Goal: Navigation & Orientation: Find specific page/section

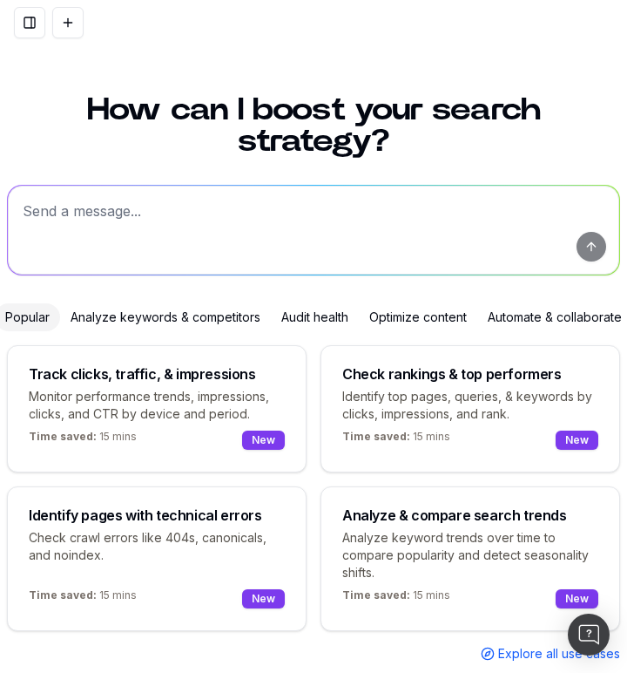
scroll to position [5, 0]
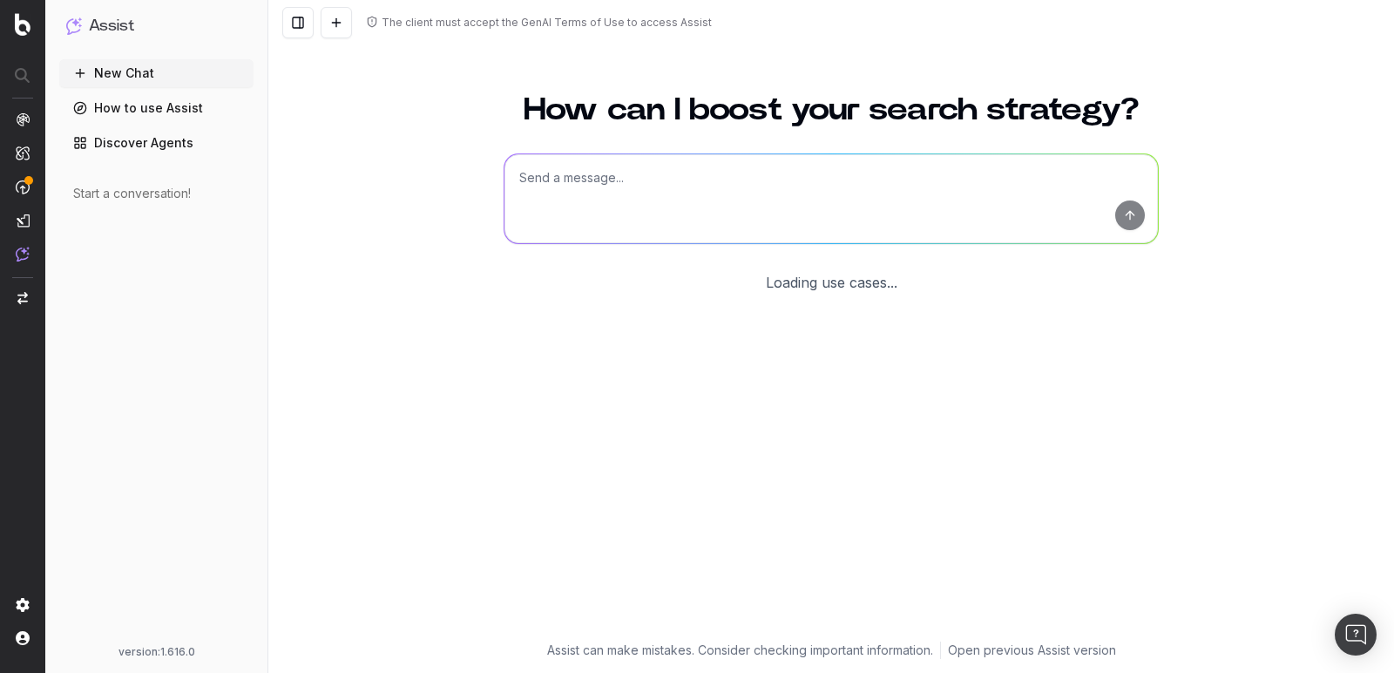
click at [514, 21] on div "The client must accept the GenAI Terms of Use to access Assist" at bounding box center [547, 23] width 330 height 14
click at [435, 211] on div "How can I boost your search strategy? Loading use cases... Assist can make mist…" at bounding box center [831, 372] width 1126 height 599
click at [29, 26] on img at bounding box center [23, 24] width 16 height 23
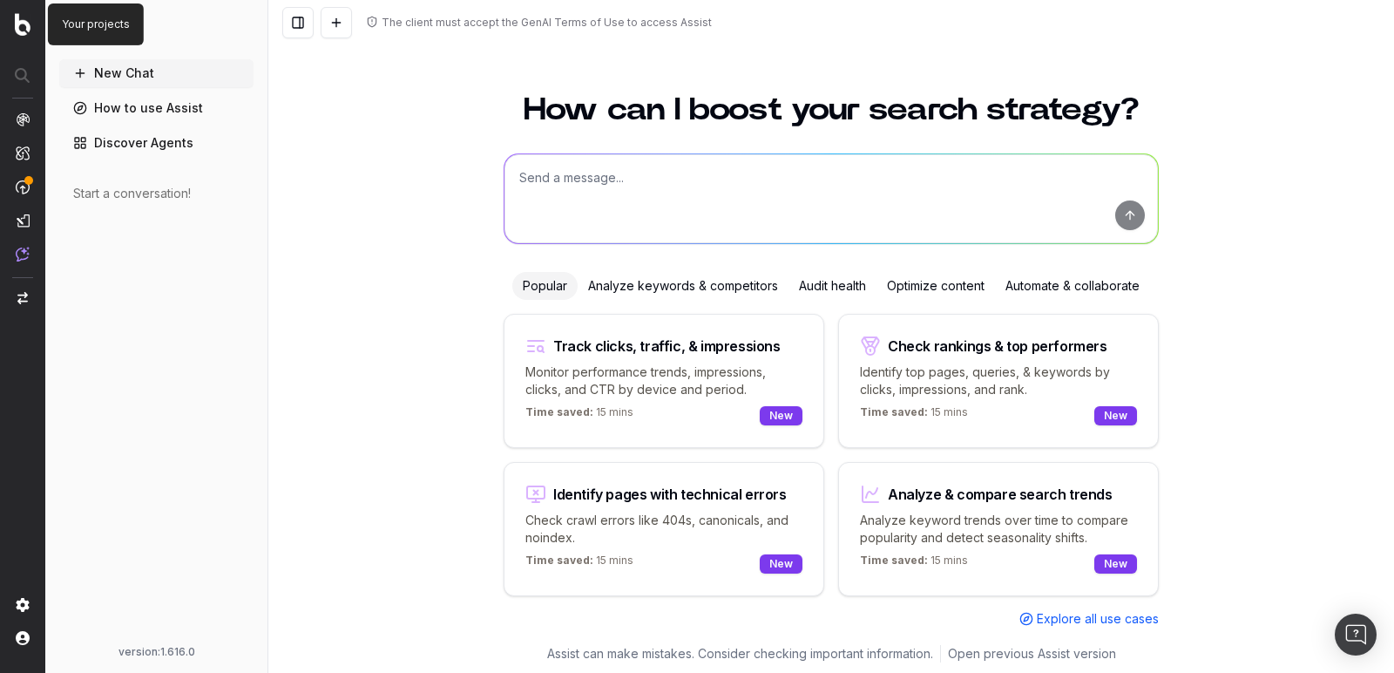
scroll to position [1, 0]
